Goal: Task Accomplishment & Management: Manage account settings

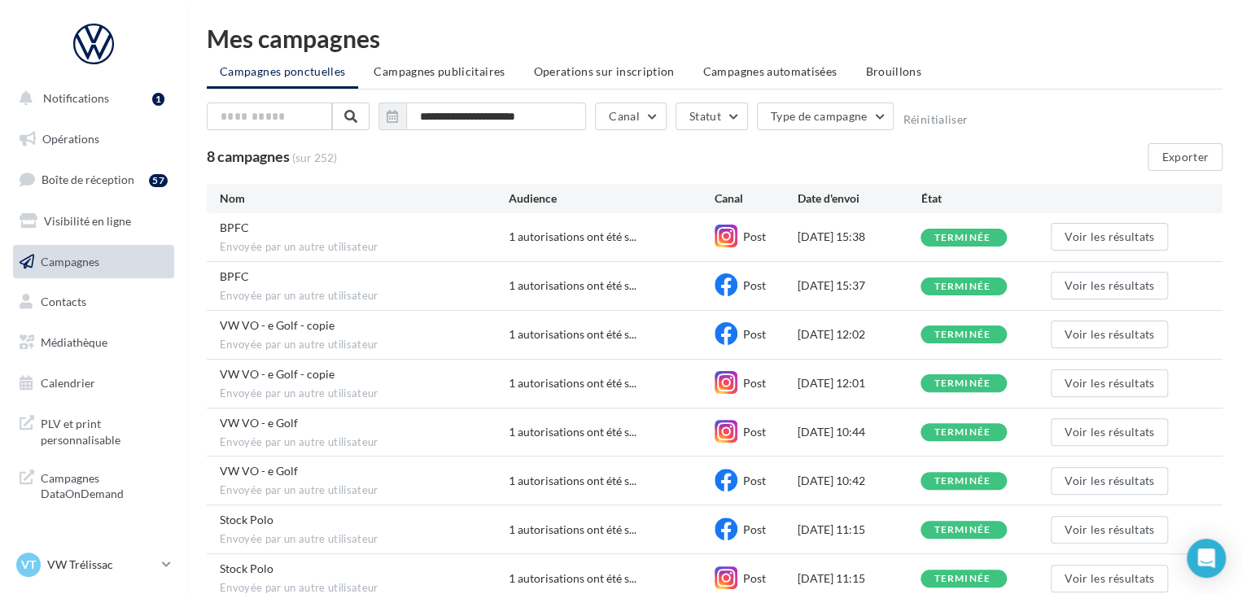
click at [432, 27] on div "Mes campagnes" at bounding box center [715, 38] width 1016 height 24
click at [105, 178] on span "Boîte de réception" at bounding box center [88, 180] width 93 height 14
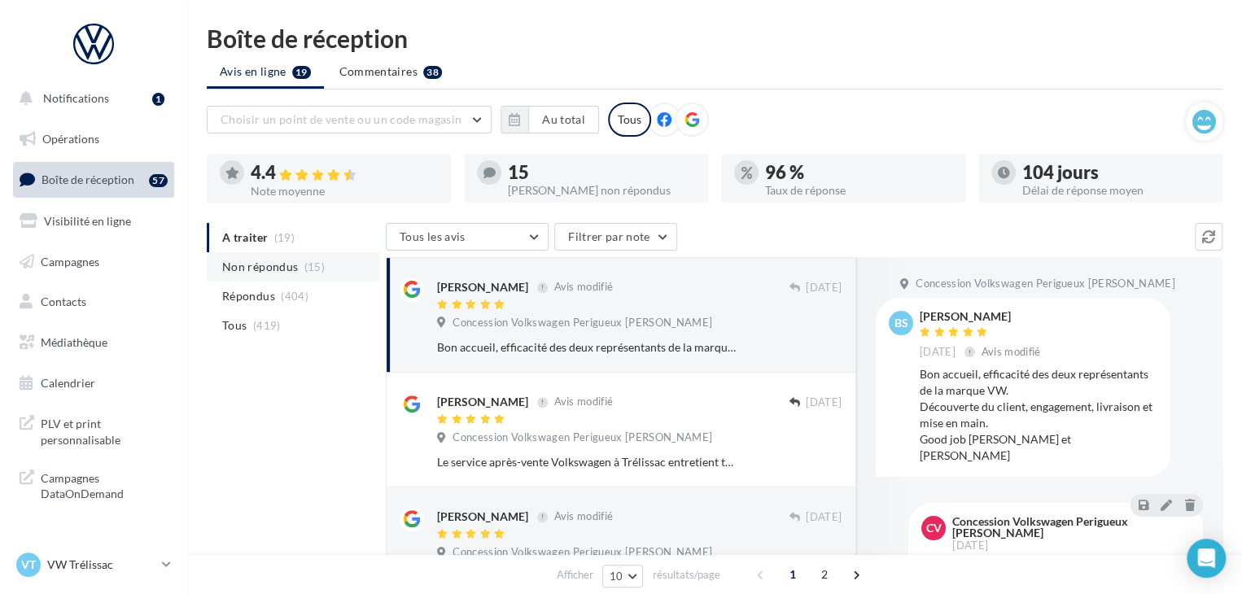
click at [282, 268] on span "Non répondus" at bounding box center [260, 267] width 76 height 16
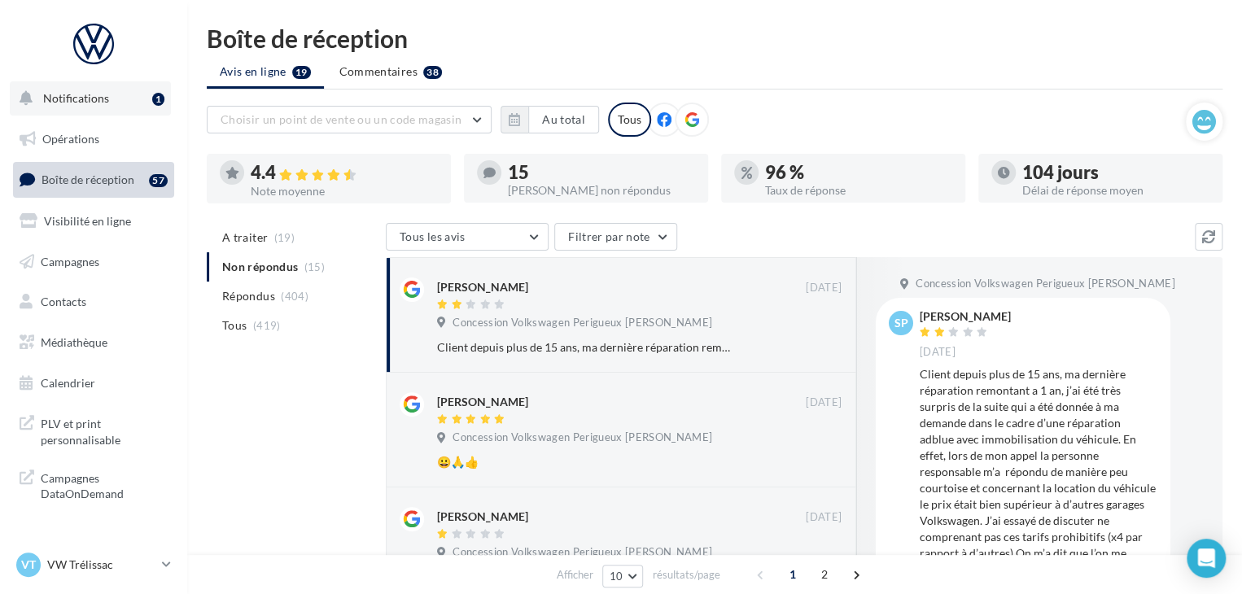
click at [134, 97] on button "Notifications 1" at bounding box center [90, 98] width 161 height 34
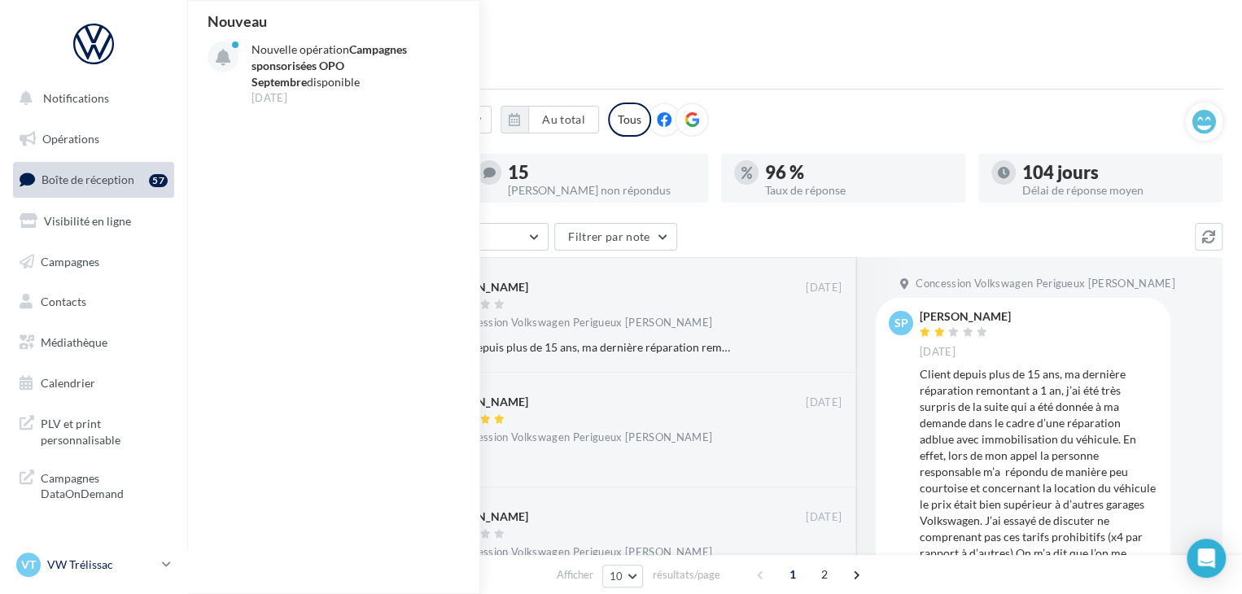
click at [88, 577] on link "VT VW Trélissac vw-lasa-24750" at bounding box center [93, 565] width 161 height 31
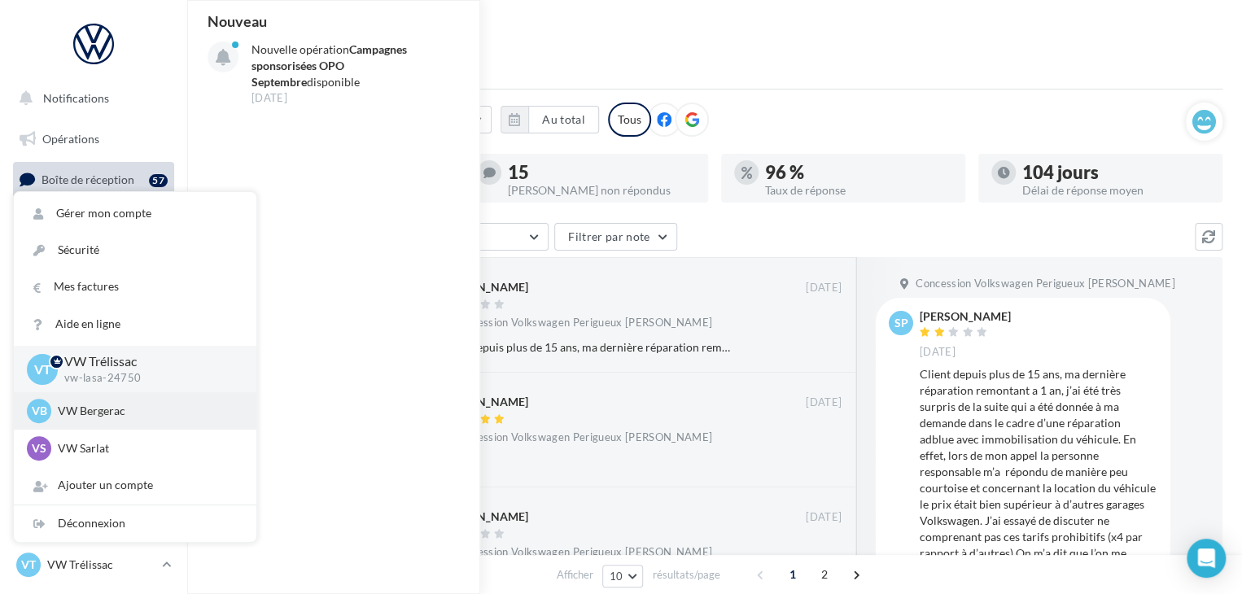
click at [109, 418] on p "VW Bergerac" at bounding box center [147, 411] width 179 height 16
